Goal: Information Seeking & Learning: Learn about a topic

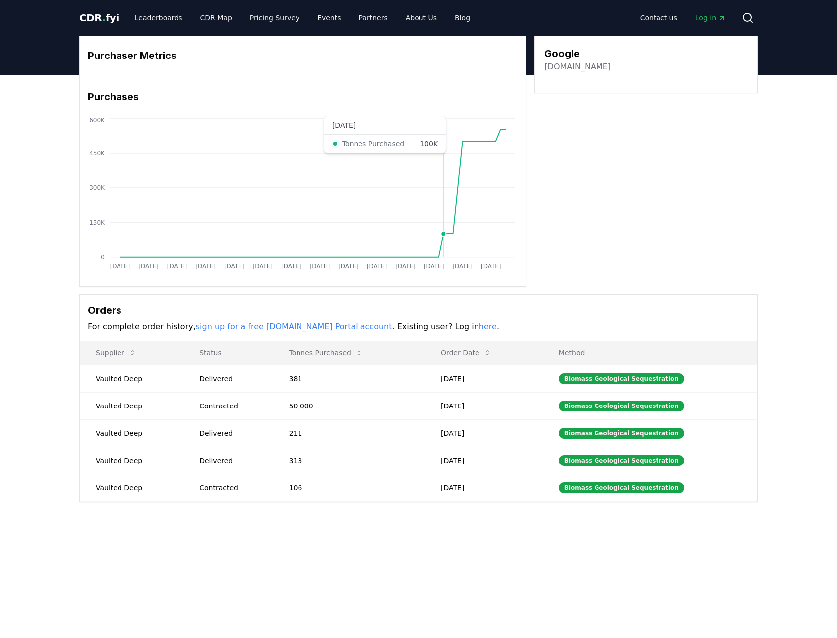
click at [442, 249] on icon "[DATE] [DATE] [DATE] [DATE] [DATE] [DATE] [DATE] [DATE] [DATE] [DATE] [DATE] [D…" at bounding box center [299, 195] width 438 height 159
click at [492, 353] on icon at bounding box center [488, 353] width 8 height 8
click at [492, 356] on icon at bounding box center [488, 353] width 8 height 8
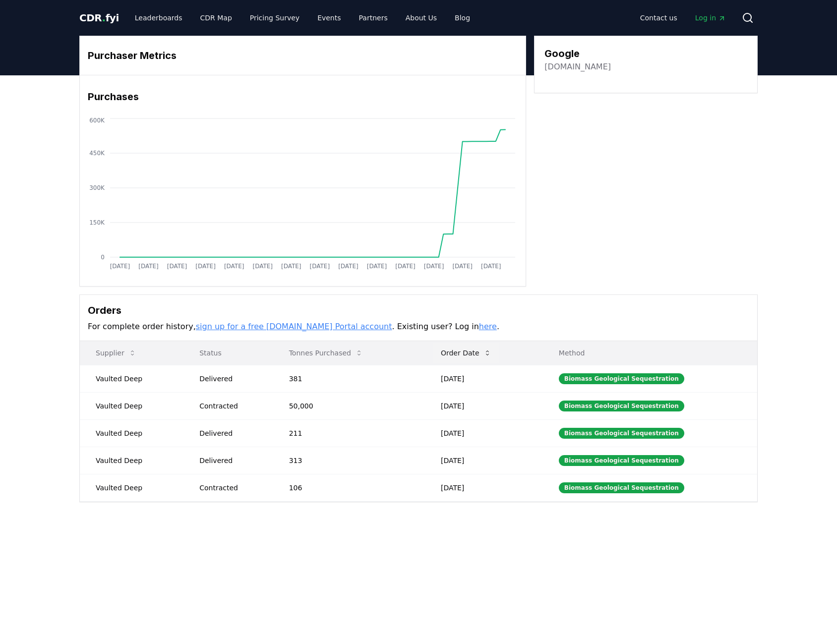
click at [492, 356] on icon at bounding box center [488, 353] width 8 height 8
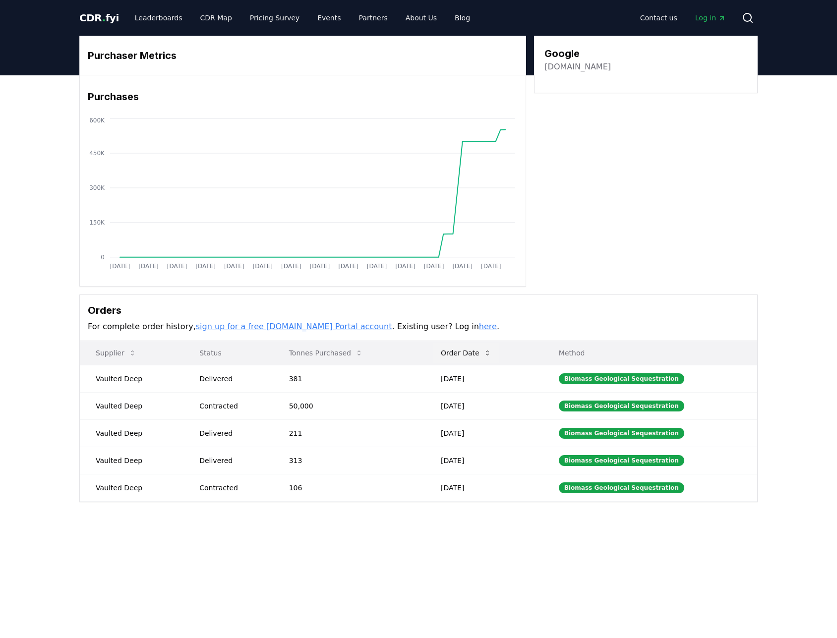
click at [492, 356] on icon at bounding box center [488, 353] width 8 height 8
click at [358, 354] on icon at bounding box center [359, 353] width 8 height 8
click at [305, 376] on td "50,000" at bounding box center [349, 378] width 152 height 27
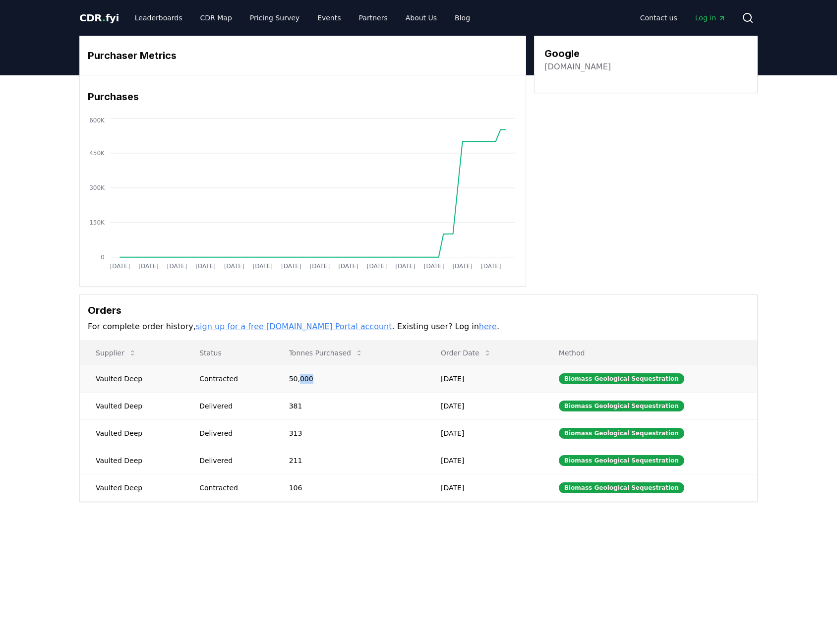
click at [305, 376] on td "50,000" at bounding box center [349, 378] width 152 height 27
click at [254, 377] on div "Contracted" at bounding box center [232, 379] width 66 height 10
click at [623, 378] on div "Biomass Geological Sequestration" at bounding box center [621, 378] width 125 height 11
click at [707, 15] on span "Log in" at bounding box center [710, 18] width 31 height 10
